Goal: Check status: Check status

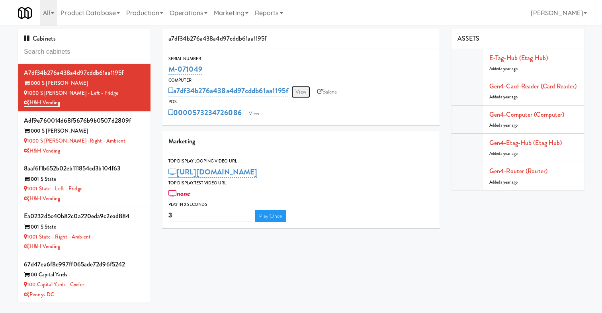
click at [308, 92] on link "View" at bounding box center [301, 92] width 18 height 12
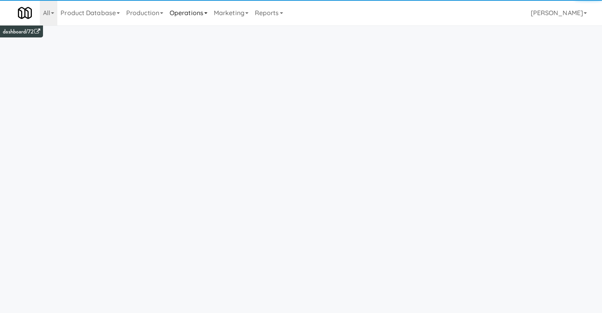
click at [204, 23] on link "Operations" at bounding box center [188, 12] width 44 height 25
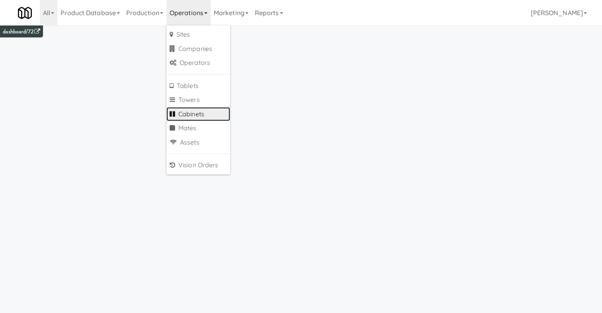
click at [200, 115] on link "Cabinets" at bounding box center [198, 114] width 64 height 14
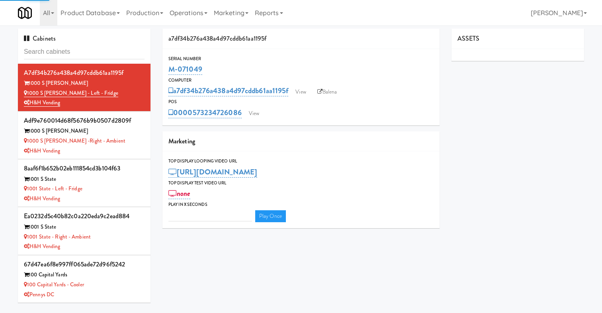
type input "3"
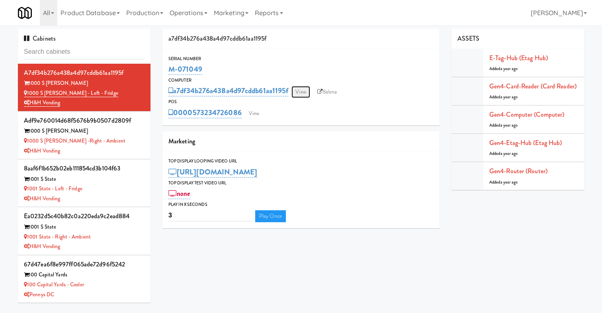
click at [305, 92] on link "View" at bounding box center [301, 92] width 18 height 12
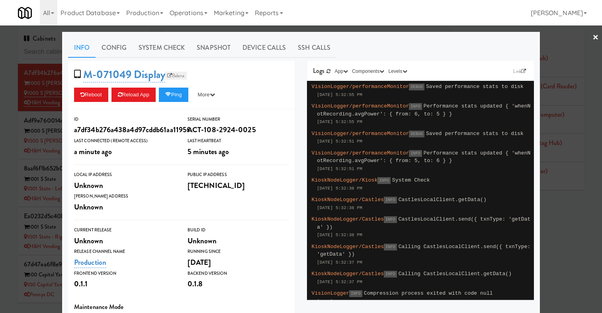
click at [184, 75] on link "Balena" at bounding box center [176, 76] width 22 height 8
click at [27, 113] on div at bounding box center [301, 156] width 602 height 313
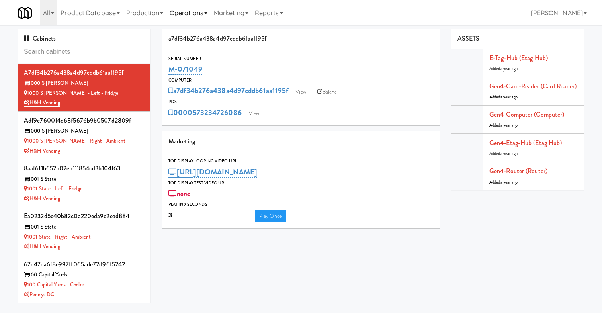
click at [196, 10] on link "Operations" at bounding box center [188, 12] width 44 height 25
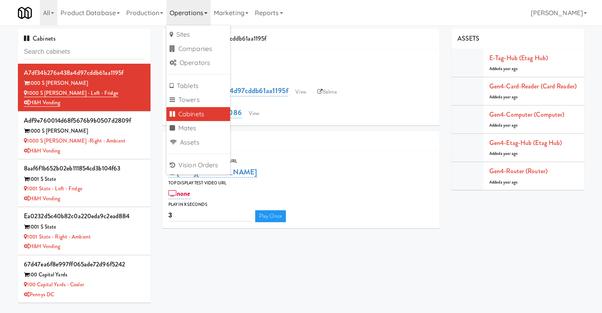
click at [194, 113] on link "Cabinets" at bounding box center [198, 114] width 64 height 14
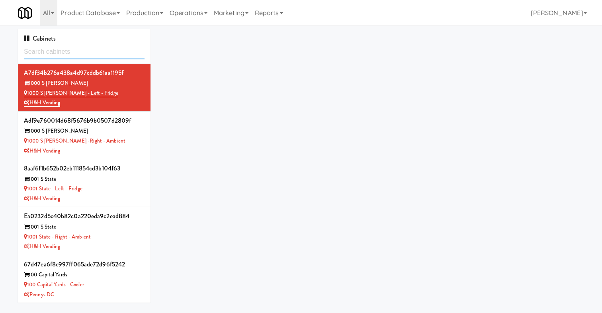
click at [56, 47] on input "text" at bounding box center [84, 52] width 121 height 15
paste input "4614b599927d0610fb60242743a3648b"
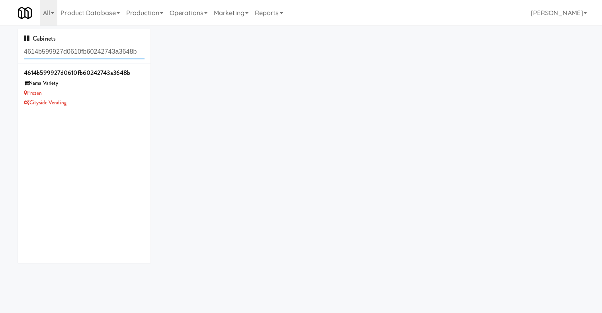
type input "4614b599927d0610fb60242743a3648b"
click at [91, 93] on div "Frozen" at bounding box center [84, 93] width 121 height 10
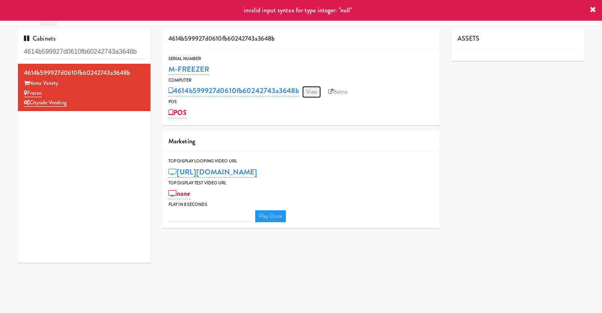
click at [311, 96] on link "View" at bounding box center [311, 92] width 18 height 12
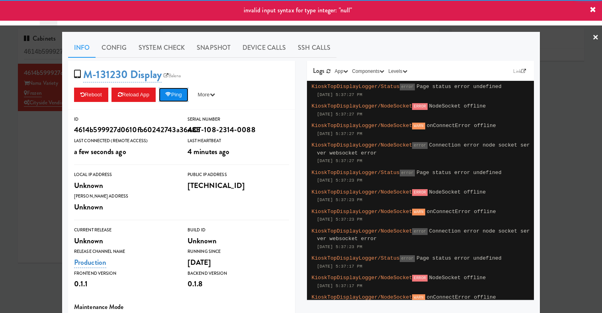
click at [178, 97] on button "Ping" at bounding box center [173, 95] width 29 height 14
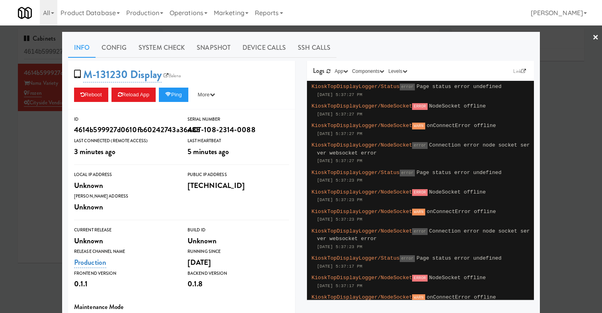
click at [42, 135] on div at bounding box center [301, 156] width 602 height 313
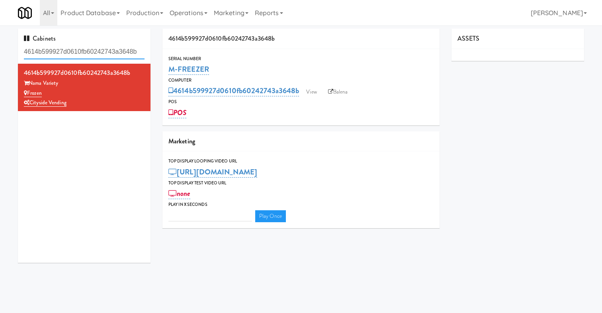
click at [111, 54] on input "4614b599927d0610fb60242743a3648b" at bounding box center [84, 52] width 121 height 15
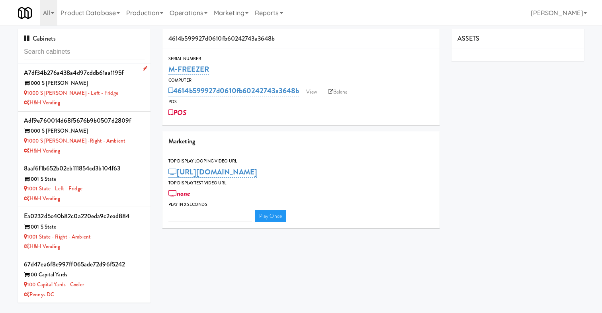
click at [124, 73] on div "a7df34b276a438a4d97cddb61aa1195f" at bounding box center [84, 73] width 121 height 12
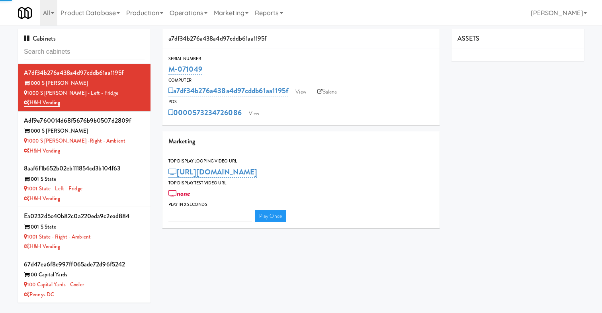
type input "3"
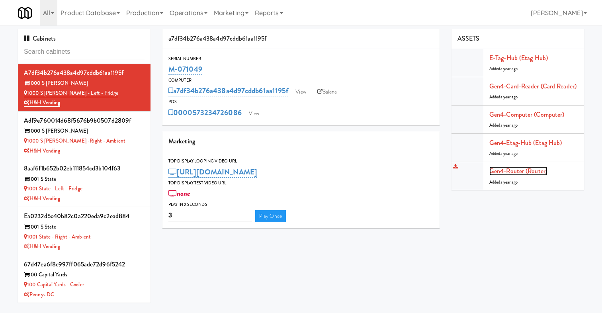
click at [512, 170] on link "Gen4-router (Router)" at bounding box center [518, 170] width 58 height 9
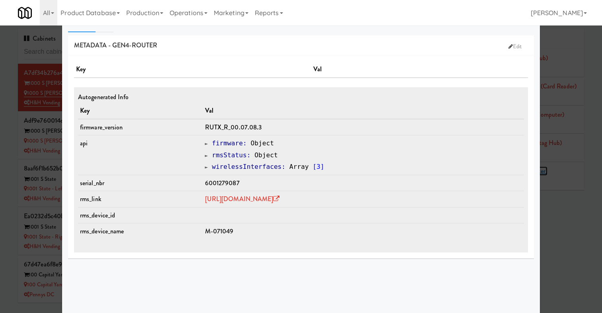
scroll to position [27, 0]
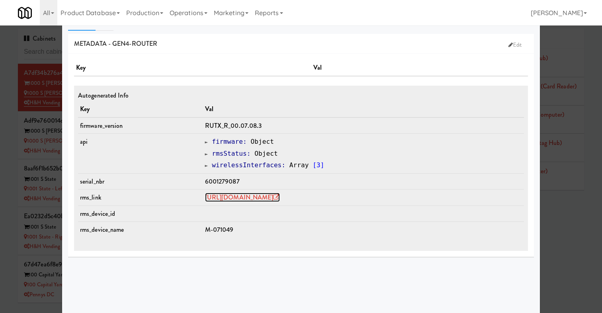
click at [243, 197] on link "https://rms.teltonika-networks.com/devices/1241284" at bounding box center [242, 197] width 75 height 9
click at [37, 82] on div at bounding box center [301, 156] width 602 height 313
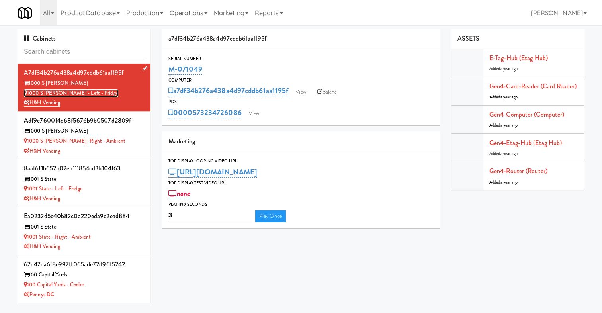
click at [44, 93] on link "1000 S [PERSON_NAME] - Left - Fridge" at bounding box center [71, 93] width 94 height 8
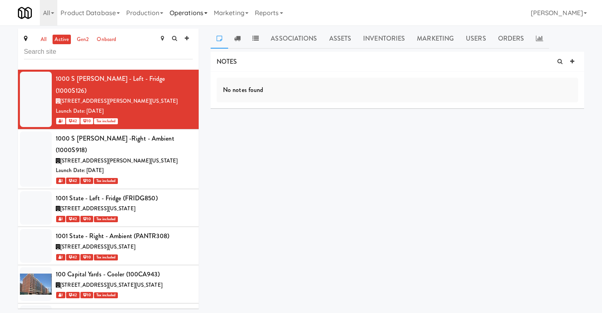
click at [190, 4] on link "Operations" at bounding box center [188, 12] width 44 height 25
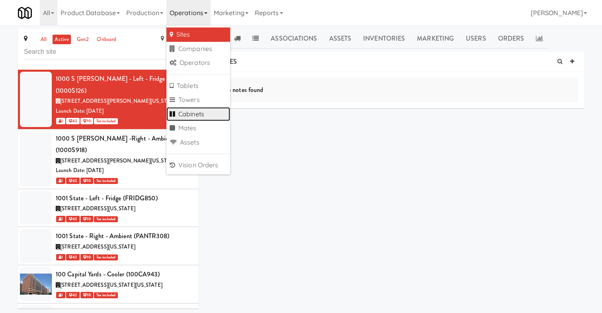
click at [209, 115] on link "Cabinets" at bounding box center [198, 114] width 64 height 14
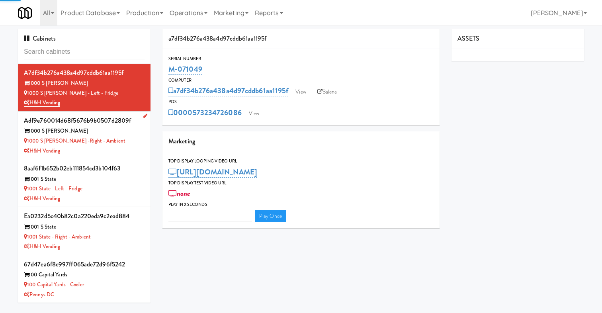
type input "3"
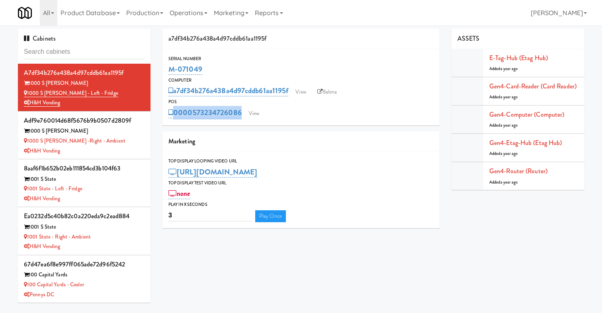
drag, startPoint x: 274, startPoint y: 117, endPoint x: 155, endPoint y: 112, distance: 119.6
click at [155, 112] on div "Cabinets a7df34b276a438a4d97cddb61aa1195f 1000 S Clark 1000 S Clark - Left - Fr…" at bounding box center [301, 169] width 578 height 280
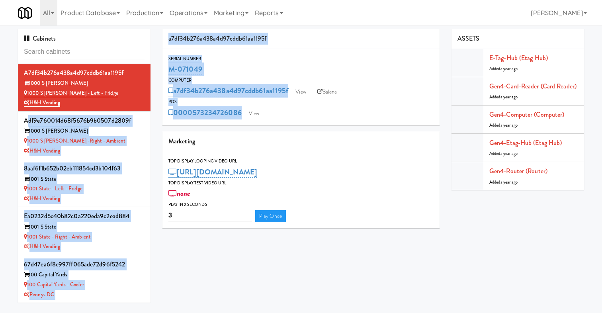
click at [252, 119] on div "Serial Number M-071049 Computer a7df34b276a438a4d97cddb61aa1195f View Balena PO…" at bounding box center [300, 87] width 277 height 76
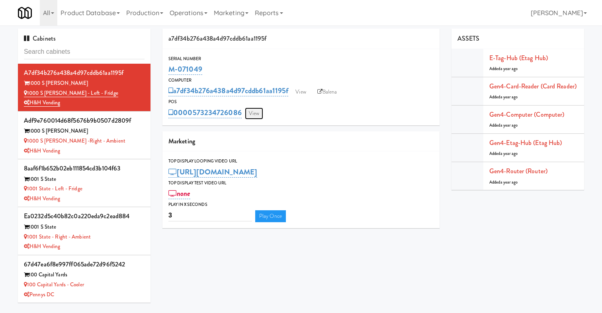
click at [252, 114] on link "View" at bounding box center [254, 114] width 18 height 12
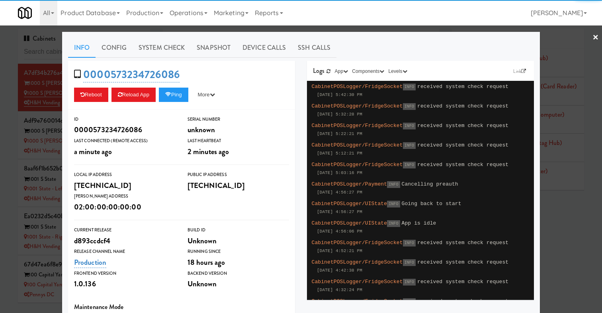
drag, startPoint x: 191, startPoint y: 77, endPoint x: 241, endPoint y: 77, distance: 50.2
click at [241, 77] on div "0000573234726086 Reboot Reload App Ping More Ping Server Restart Server Force R…" at bounding box center [181, 85] width 227 height 49
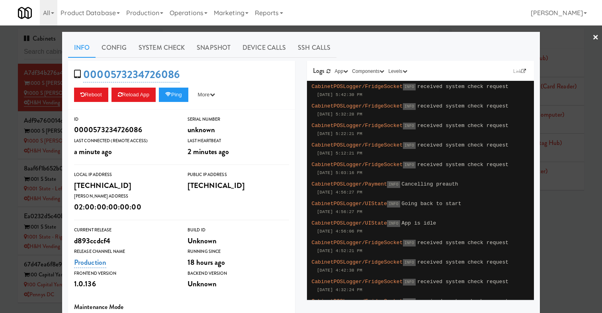
drag, startPoint x: 190, startPoint y: 77, endPoint x: 227, endPoint y: 77, distance: 36.6
click at [227, 77] on div "0000573234726086 Reboot Reload App Ping More Ping Server Restart Server Force R…" at bounding box center [181, 85] width 227 height 49
drag, startPoint x: 205, startPoint y: 75, endPoint x: 89, endPoint y: 73, distance: 116.3
click at [89, 73] on div "0000573234726086 Reboot Reload App Ping More Ping Server Restart Server Force R…" at bounding box center [181, 85] width 227 height 49
click at [211, 78] on div "0000573234726086 Reboot Reload App Ping More Ping Server Restart Server Force R…" at bounding box center [181, 85] width 227 height 49
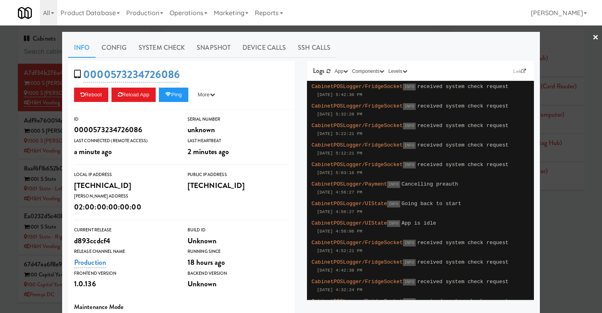
drag, startPoint x: 192, startPoint y: 76, endPoint x: 225, endPoint y: 76, distance: 32.7
click at [225, 76] on div "0000573234726086 Reboot Reload App Ping More Ping Server Restart Server Force R…" at bounding box center [181, 85] width 227 height 49
drag, startPoint x: 186, startPoint y: 74, endPoint x: 221, endPoint y: 76, distance: 35.6
click at [221, 76] on div "0000573234726086 Reboot Reload App Ping More Ping Server Restart Server Force R…" at bounding box center [181, 85] width 227 height 49
drag, startPoint x: 186, startPoint y: 74, endPoint x: 237, endPoint y: 74, distance: 51.0
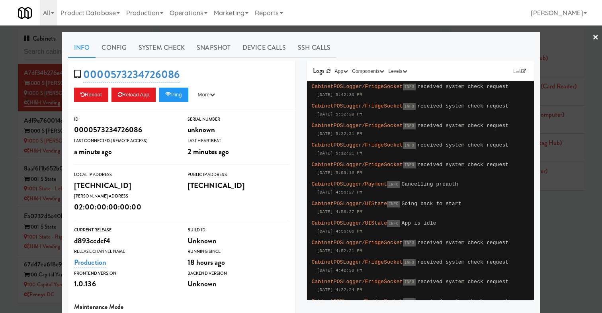
click at [237, 74] on div "0000573234726086 Reboot Reload App Ping More Ping Server Restart Server Force R…" at bounding box center [181, 85] width 227 height 49
click at [39, 79] on div at bounding box center [301, 156] width 602 height 313
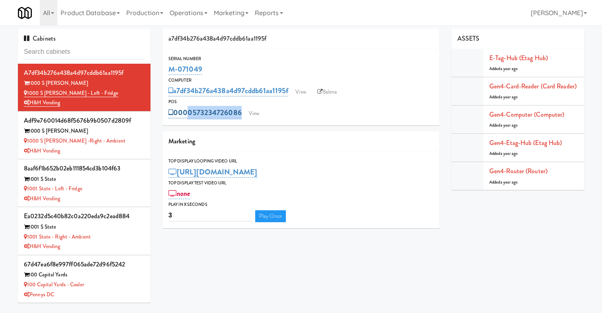
drag, startPoint x: 276, startPoint y: 115, endPoint x: 183, endPoint y: 114, distance: 92.8
click at [183, 114] on div "0000573234726086 View" at bounding box center [300, 113] width 265 height 14
copy div "00573234726086 View"
